Goal: Transaction & Acquisition: Purchase product/service

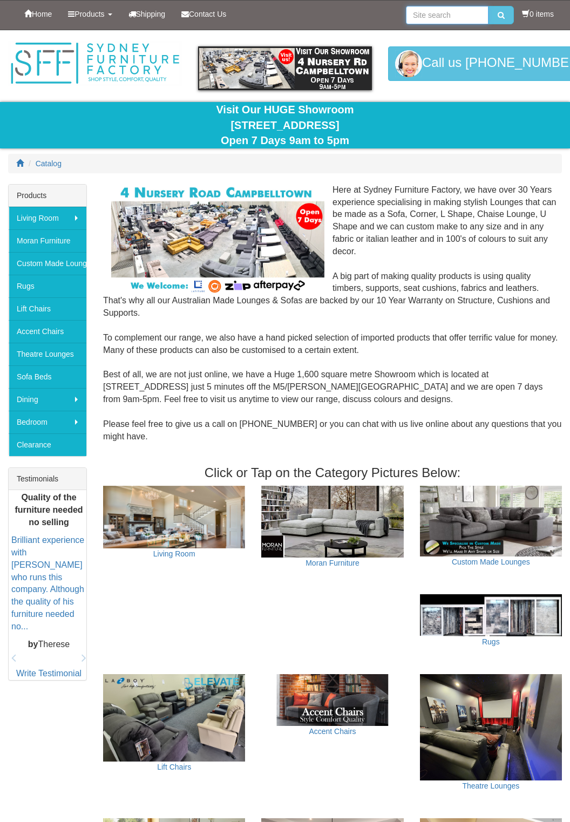
click at [416, 8] on input "search" at bounding box center [447, 15] width 83 height 18
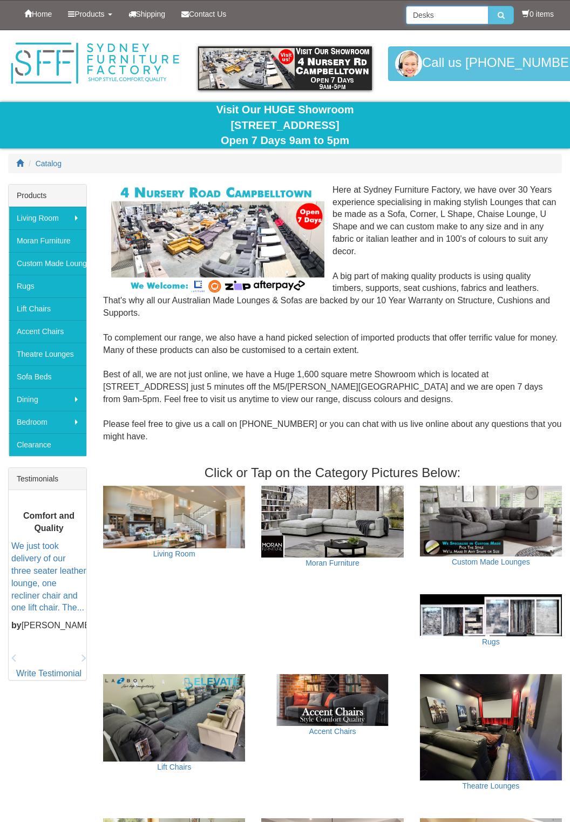
type input "Desks"
click at [489, 6] on button "submit" at bounding box center [501, 15] width 25 height 18
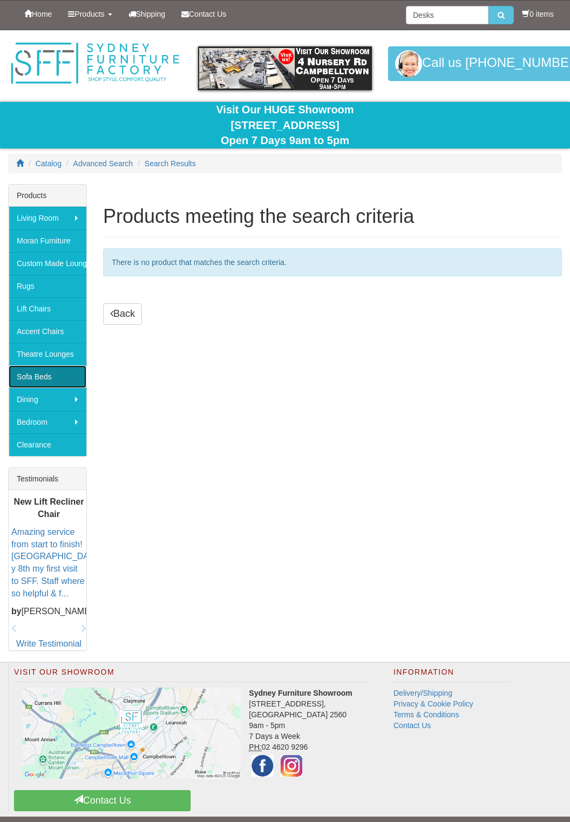
click at [65, 367] on link "Sofa Beds" at bounding box center [48, 376] width 78 height 23
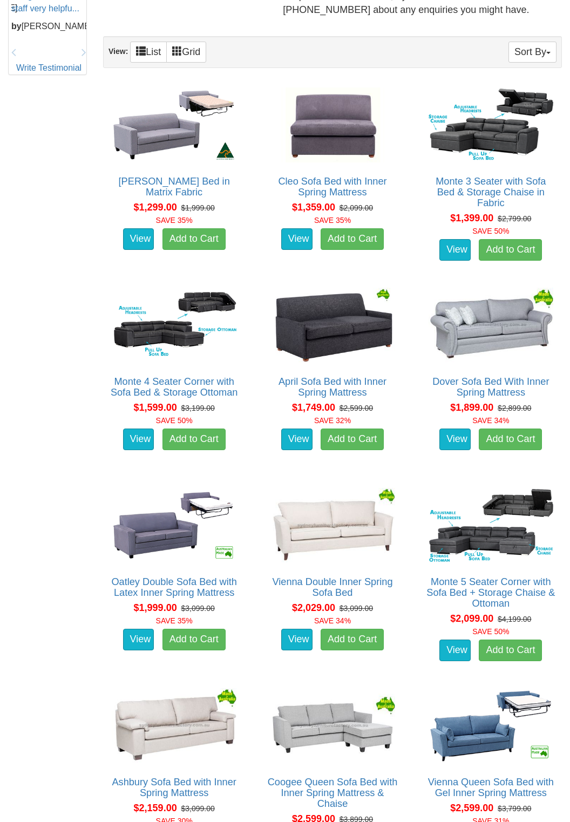
scroll to position [607, 0]
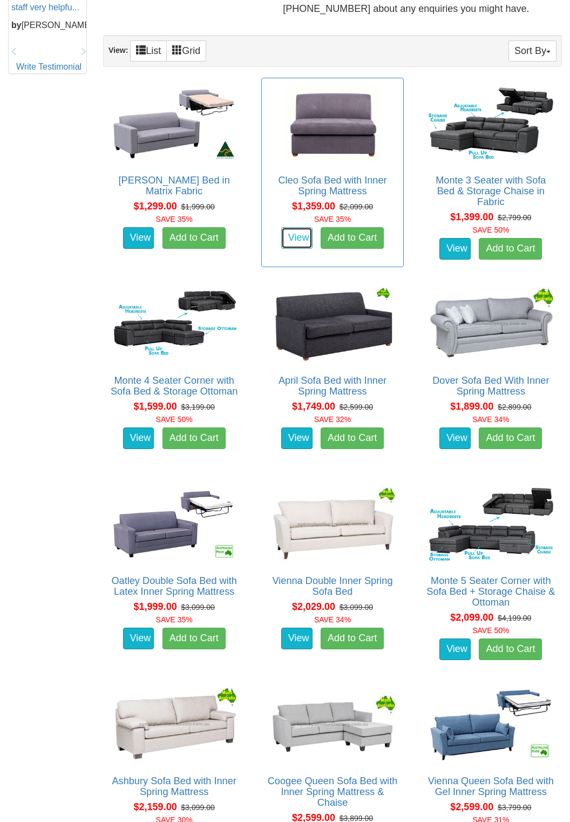
click at [302, 227] on link "View" at bounding box center [296, 238] width 31 height 22
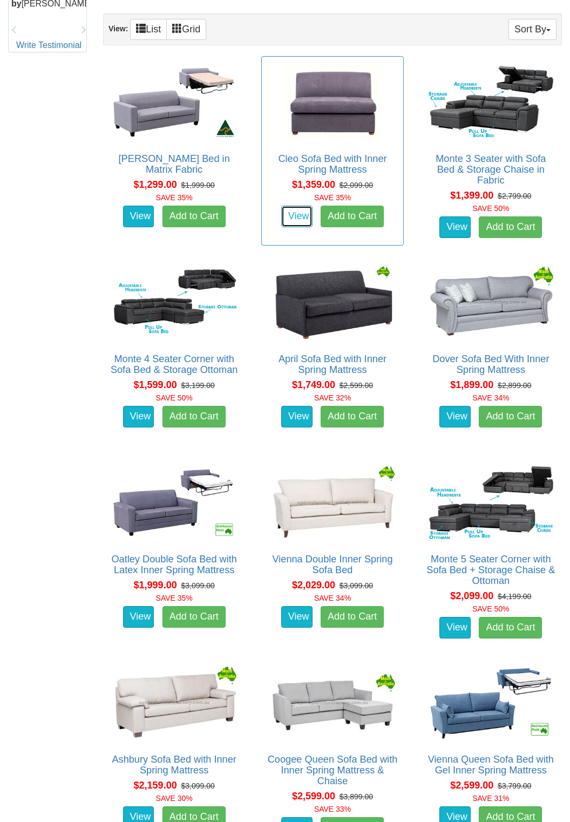
scroll to position [650, 0]
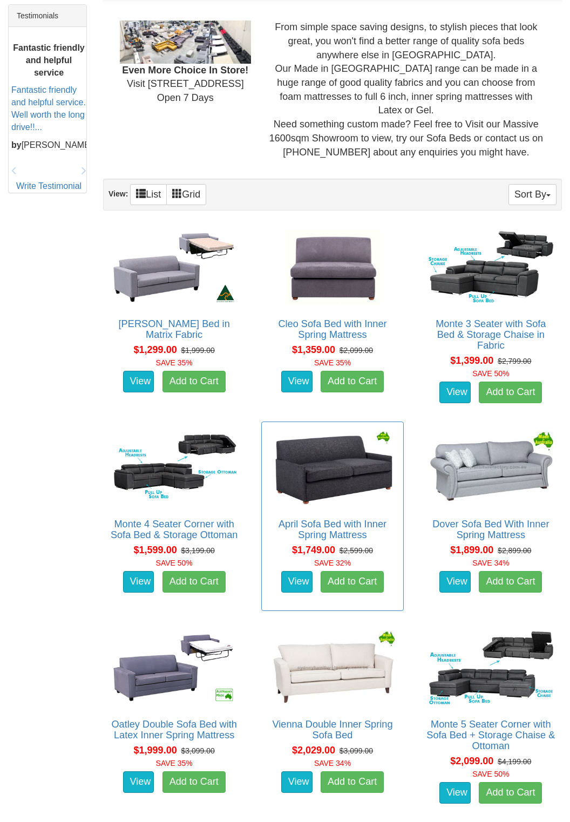
scroll to position [463, 0]
